Goal: Task Accomplishment & Management: Use online tool/utility

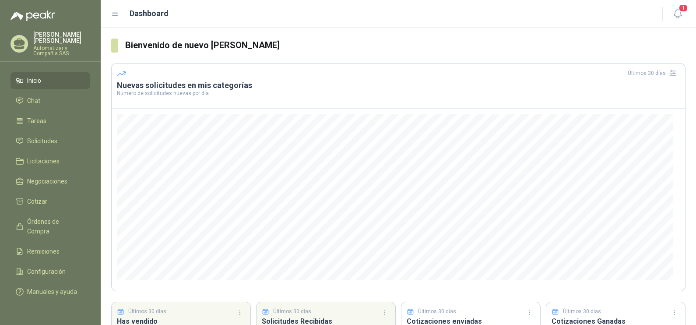
click at [42, 76] on li "Inicio" at bounding box center [50, 81] width 69 height 10
click at [681, 13] on icon "button" at bounding box center [677, 14] width 7 height 8
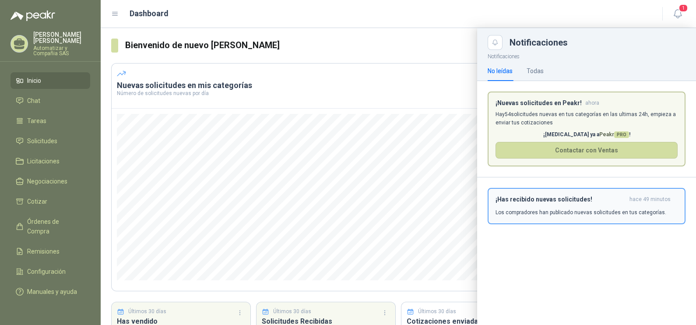
click at [581, 191] on button "¡Has recibido nuevas solicitudes! hace 49 minutos Los compradores han publicado…" at bounding box center [587, 206] width 198 height 36
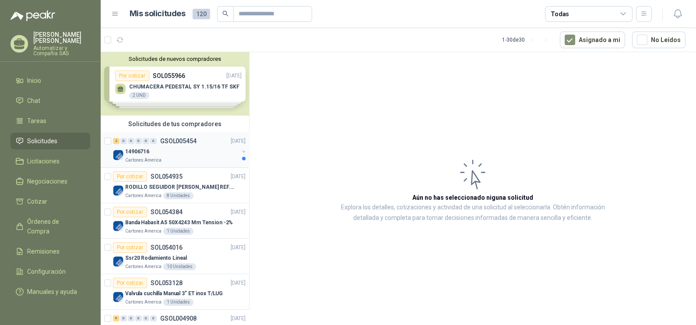
click at [179, 153] on div "14906716" at bounding box center [181, 151] width 113 height 11
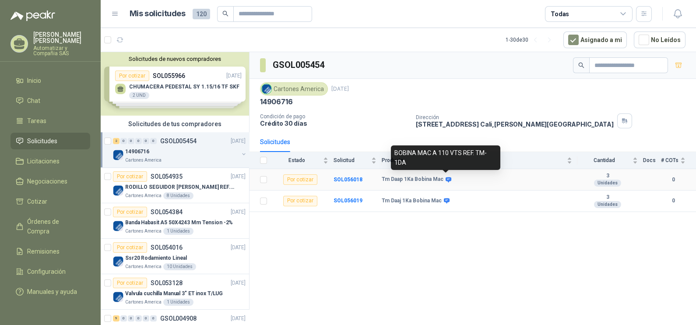
drag, startPoint x: 396, startPoint y: 152, endPoint x: 406, endPoint y: 161, distance: 13.6
click at [406, 161] on div "BOBINA MAC A 110 VTS REF. TM-1DA" at bounding box center [446, 157] width 110 height 25
copy div "BOBINA MAC A 110 VTS REF. TM-1DA"
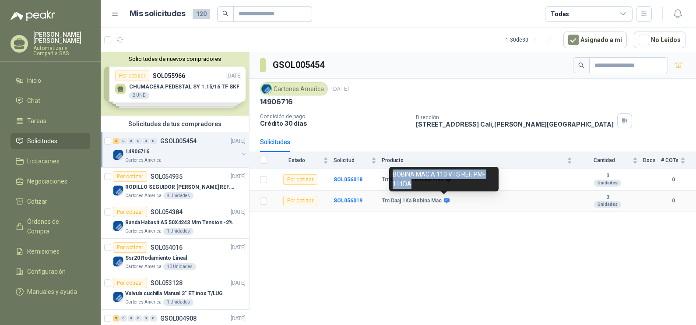
drag, startPoint x: 410, startPoint y: 183, endPoint x: 389, endPoint y: 176, distance: 21.2
click at [389, 176] on div "BOBINA MAC A 110 VTS REF. PM-111DA" at bounding box center [444, 179] width 110 height 25
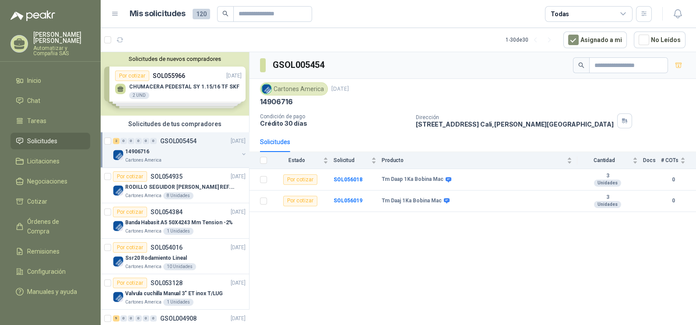
drag, startPoint x: 389, startPoint y: 176, endPoint x: 443, endPoint y: 200, distance: 58.6
click at [444, 200] on icon at bounding box center [447, 201] width 7 height 7
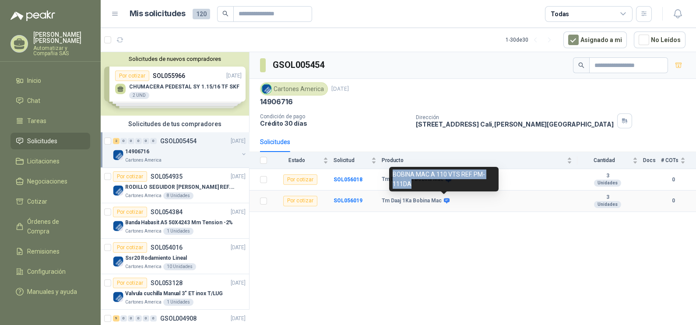
drag, startPoint x: 410, startPoint y: 184, endPoint x: 392, endPoint y: 176, distance: 19.8
click at [392, 176] on div "BOBINA MAC A 110 VTS REF. PM-111DA" at bounding box center [444, 179] width 110 height 25
drag, startPoint x: 392, startPoint y: 176, endPoint x: 396, endPoint y: 178, distance: 5.1
copy div "BOBINA MAC A 110 VTS REF. PM-111DA"
